Goal: Information Seeking & Learning: Find specific fact

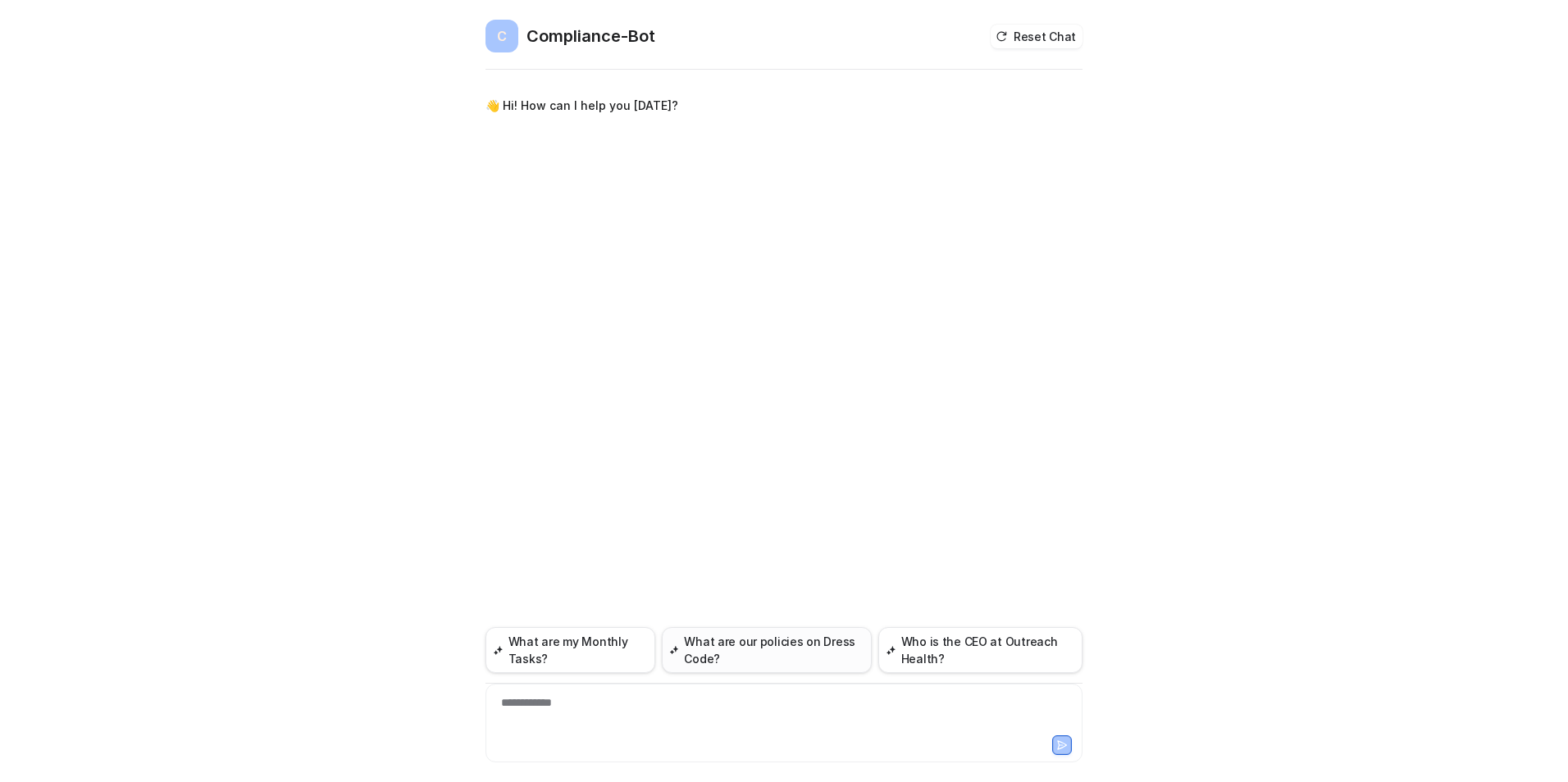
click at [750, 663] on button "What are our policies on Dress Code?" at bounding box center [766, 651] width 209 height 46
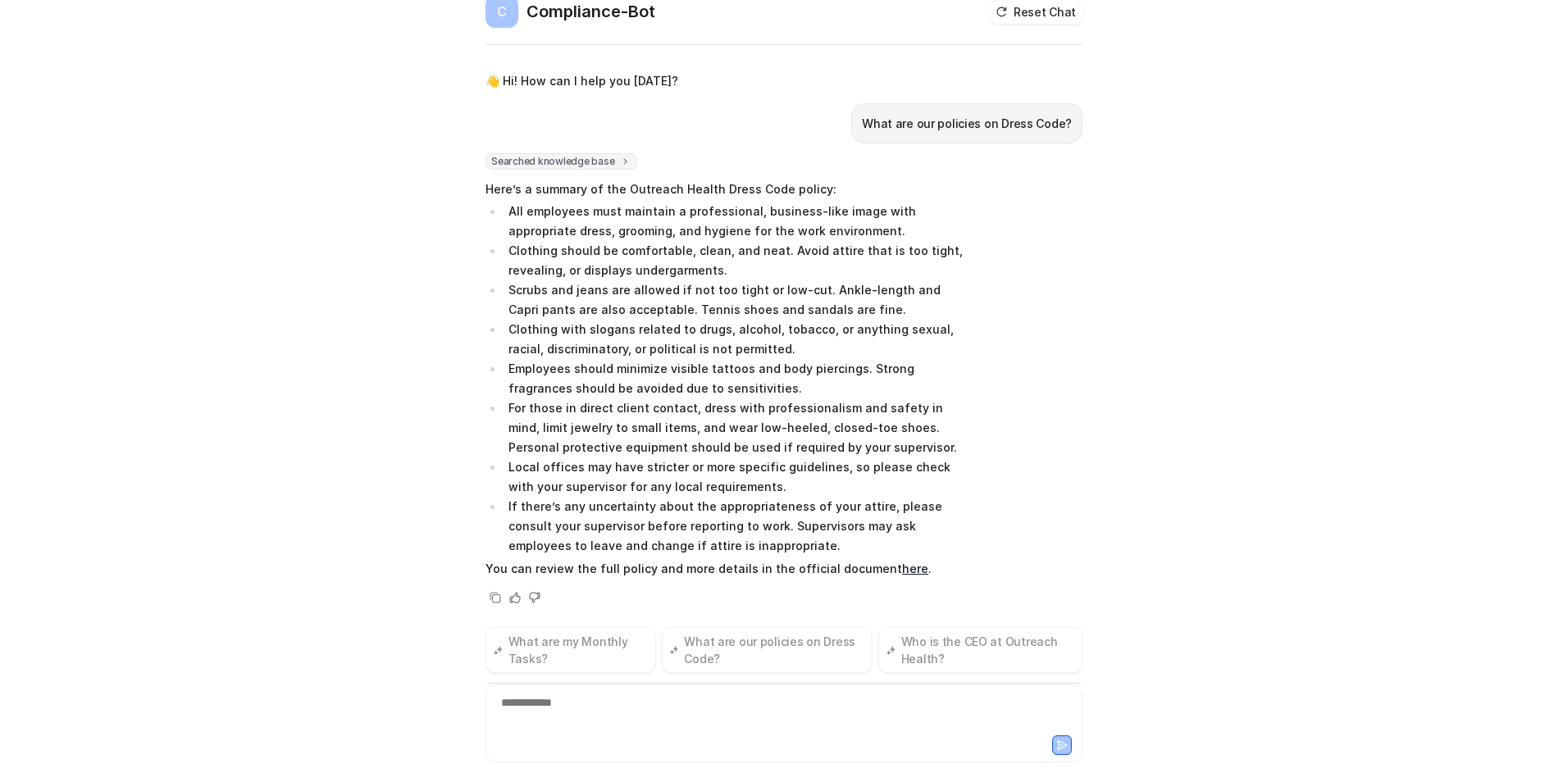
scroll to position [48, 0]
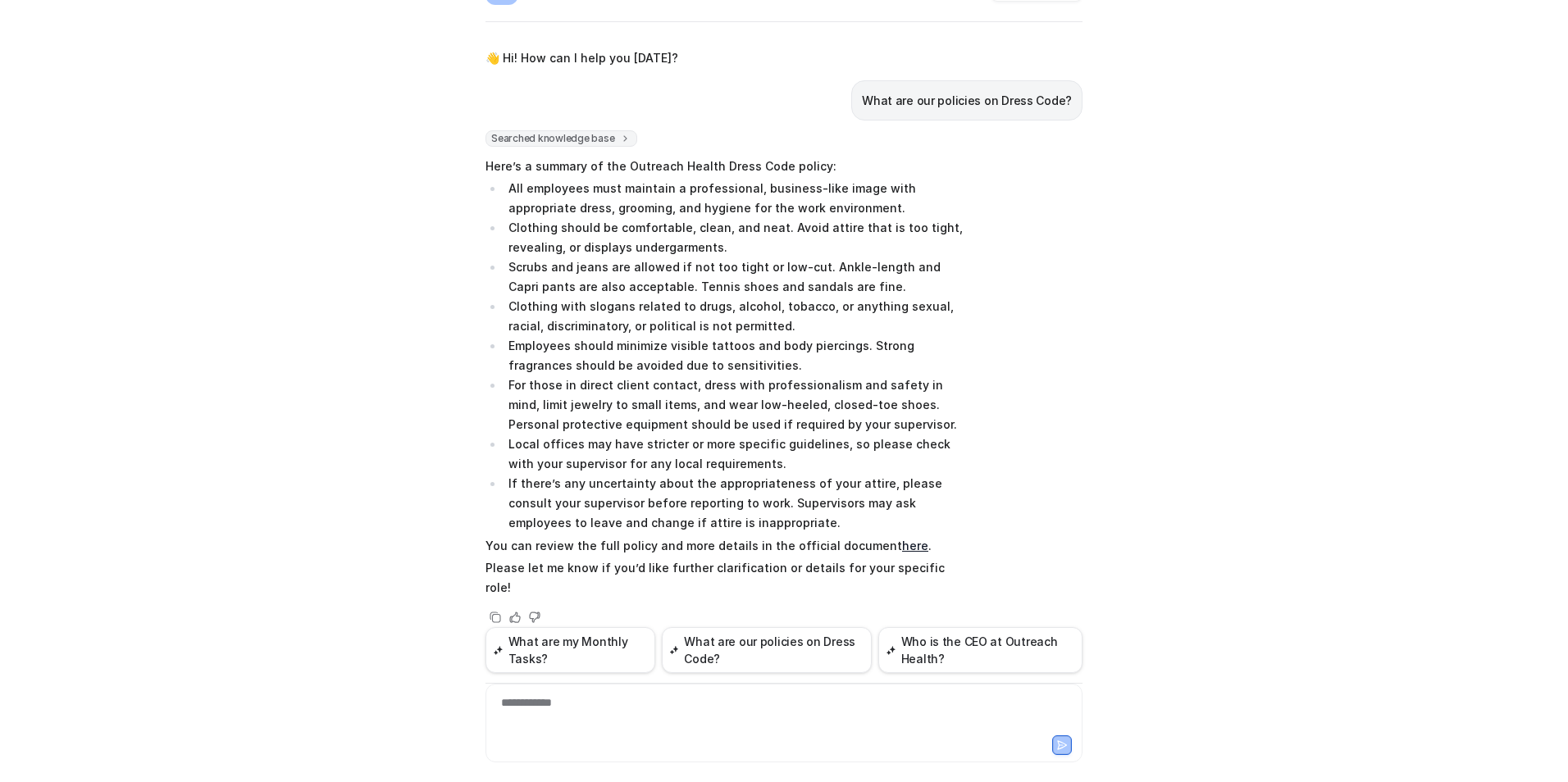
drag, startPoint x: 505, startPoint y: 268, endPoint x: 494, endPoint y: 267, distance: 11.0
click at [494, 267] on ul "All employees must maintain a professional, business-like image with appropriat…" at bounding box center [725, 356] width 480 height 355
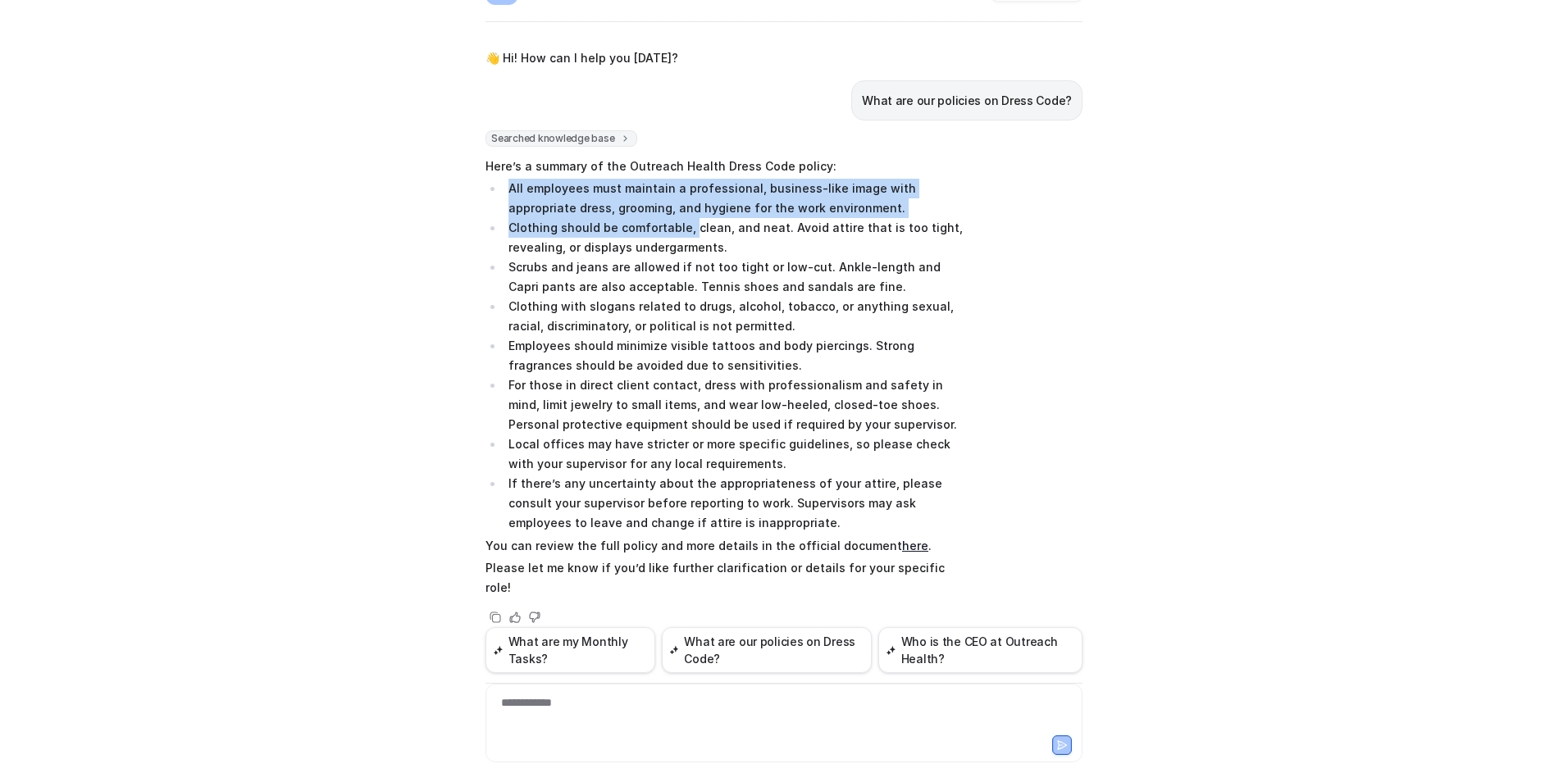
drag, startPoint x: 503, startPoint y: 186, endPoint x: 724, endPoint y: 234, distance: 226.2
click at [720, 234] on ul "All employees must maintain a professional, business-like image with appropriat…" at bounding box center [725, 356] width 480 height 355
click at [1102, 239] on div "C Compliance-Bot Reset Chat 👋 Hi! How can I help you [DATE]? What are our polic…" at bounding box center [784, 391] width 1568 height 782
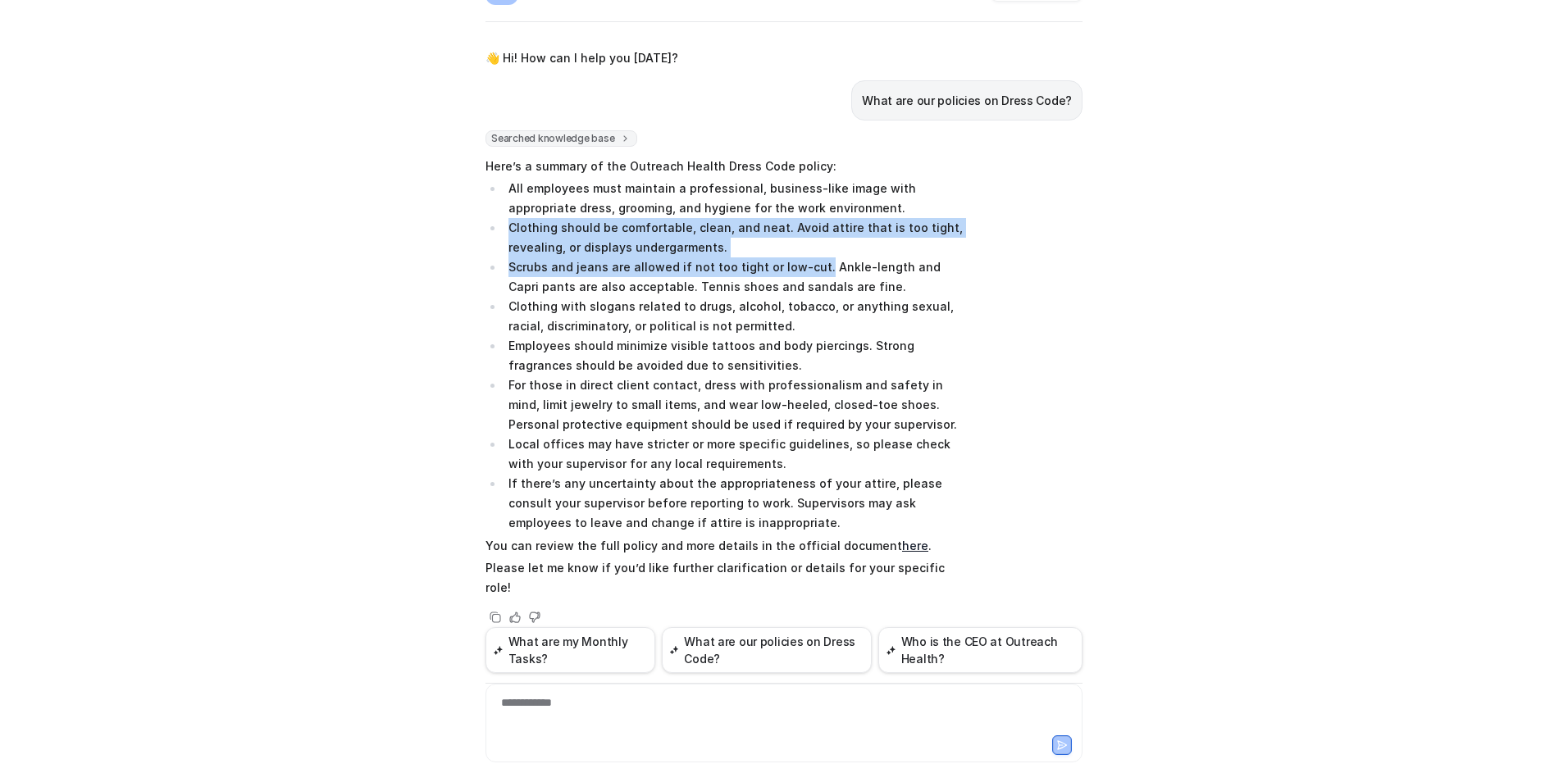
drag, startPoint x: 501, startPoint y: 226, endPoint x: 804, endPoint y: 269, distance: 306.0
click at [804, 269] on ul "All employees must maintain a professional, business-like image with appropriat…" at bounding box center [725, 356] width 480 height 355
drag, startPoint x: 804, startPoint y: 269, endPoint x: 692, endPoint y: 247, distance: 114.1
copy ul "Clothing should be comfortable, clean, and neat. Avoid attire that is too tight…"
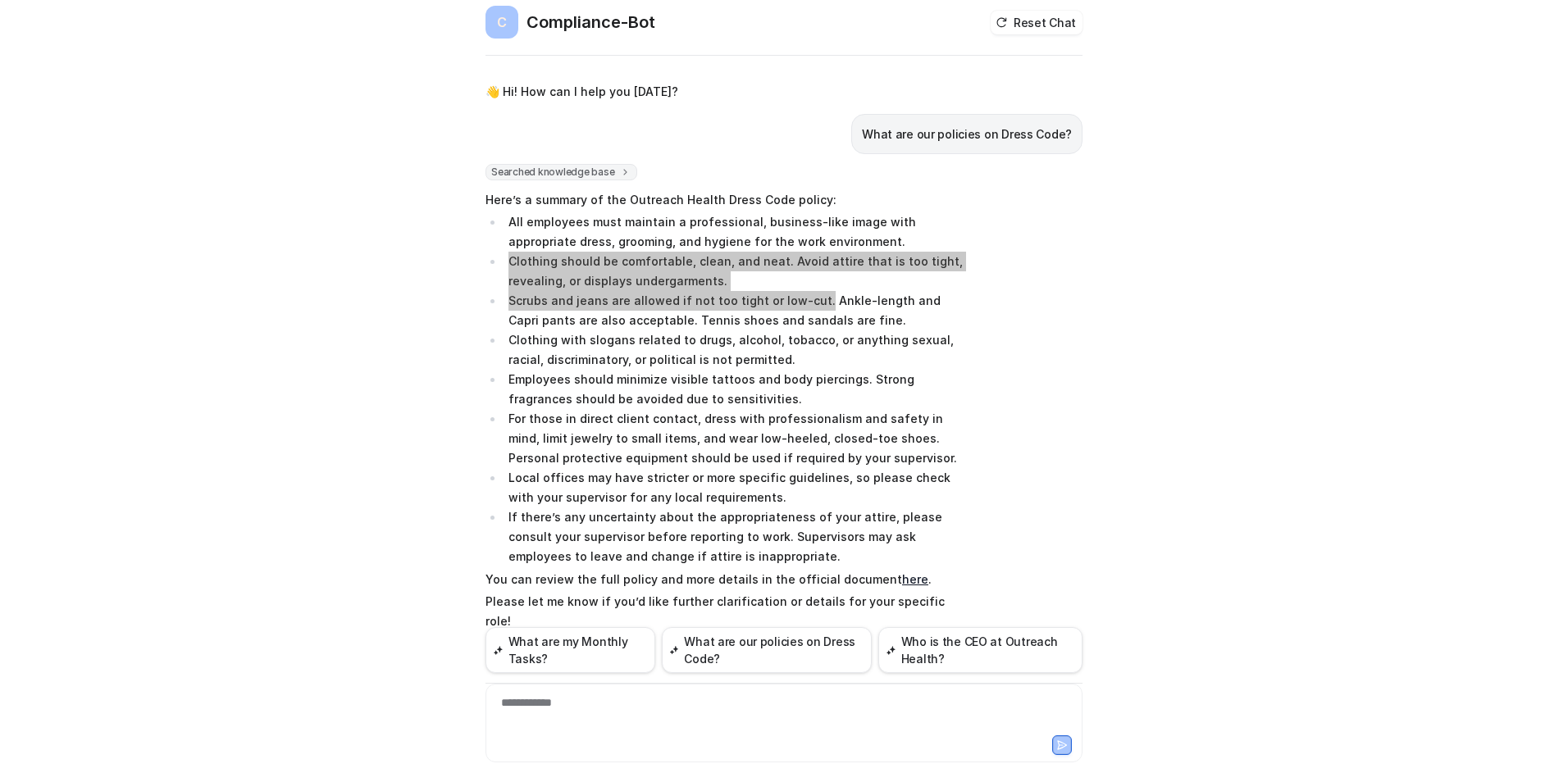
scroll to position [0, 0]
